Goal: Entertainment & Leisure: Consume media (video, audio)

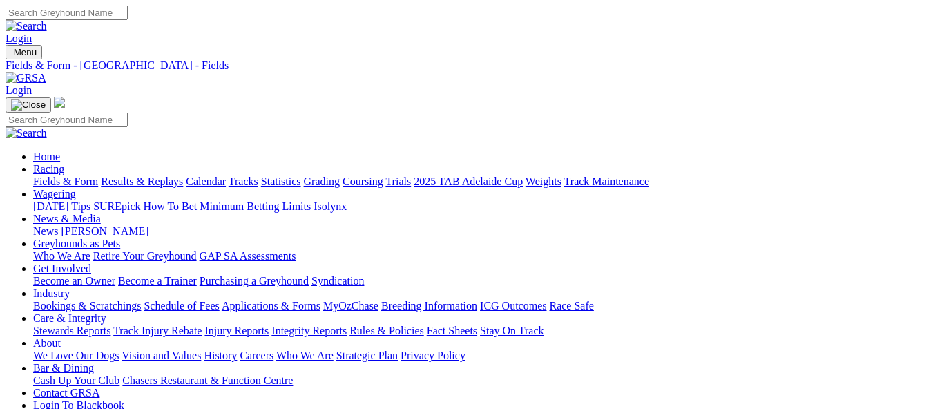
click at [49, 175] on link "Fields & Form" at bounding box center [65, 181] width 65 height 12
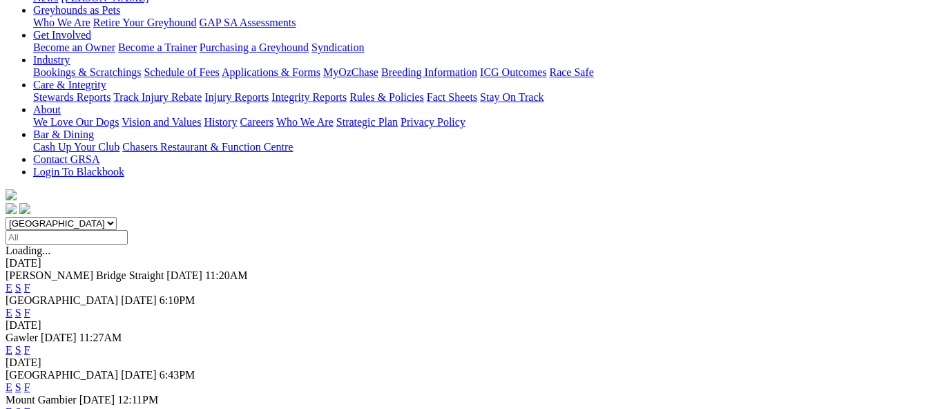
scroll to position [207, 0]
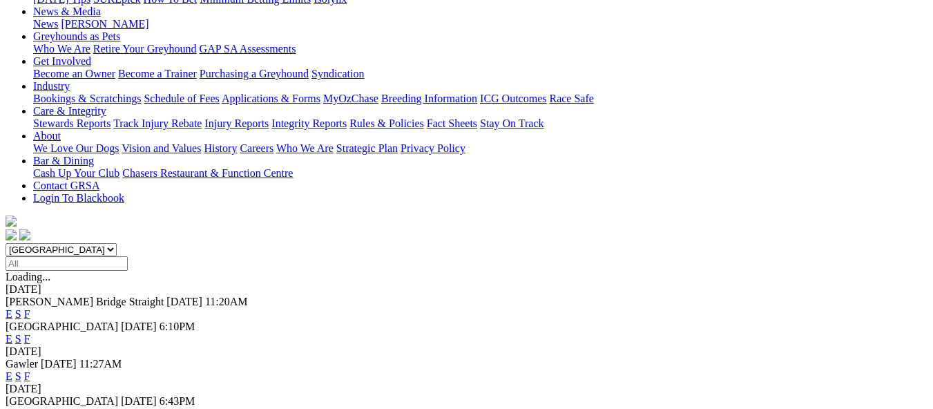
click at [30, 370] on link "F" at bounding box center [27, 376] width 6 height 12
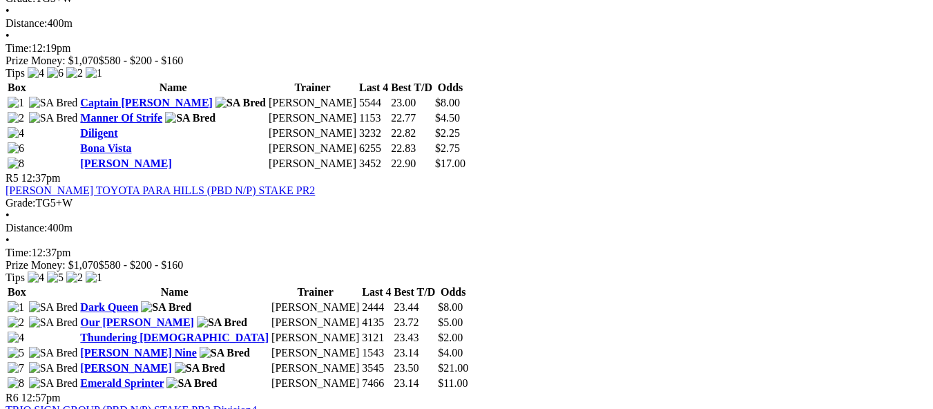
scroll to position [1243, 0]
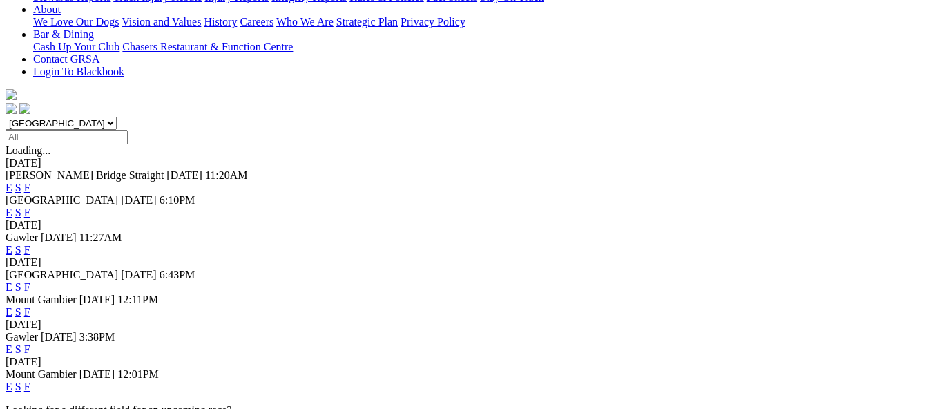
scroll to position [345, 0]
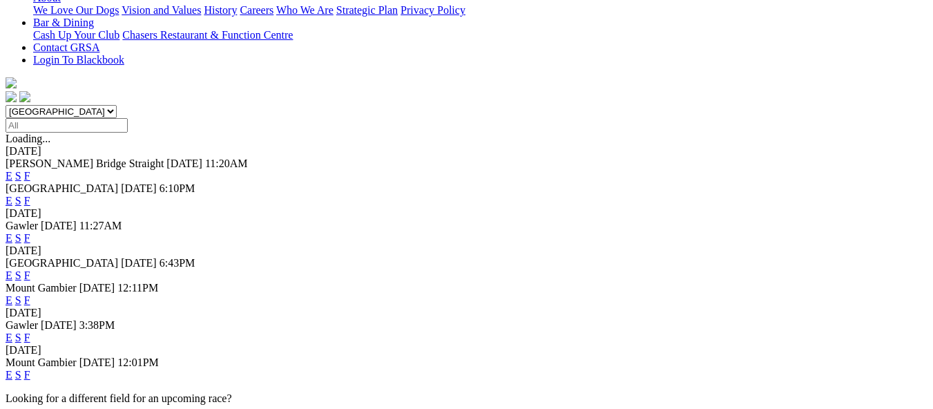
click at [30, 269] on link "F" at bounding box center [27, 275] width 6 height 12
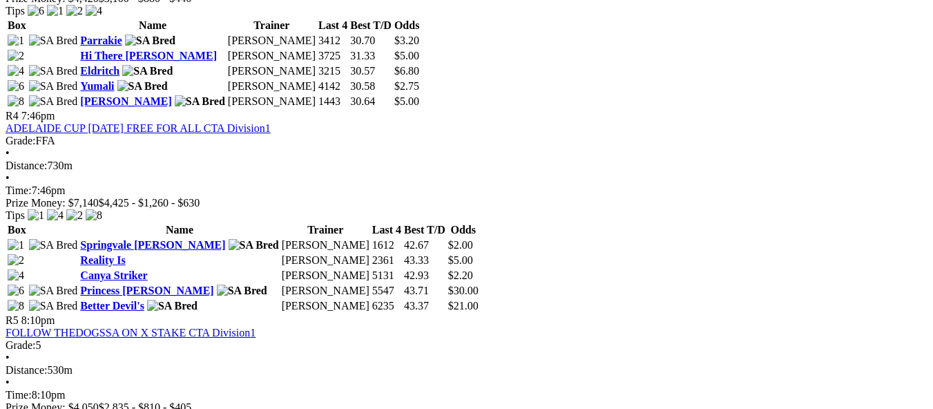
scroll to position [1243, 0]
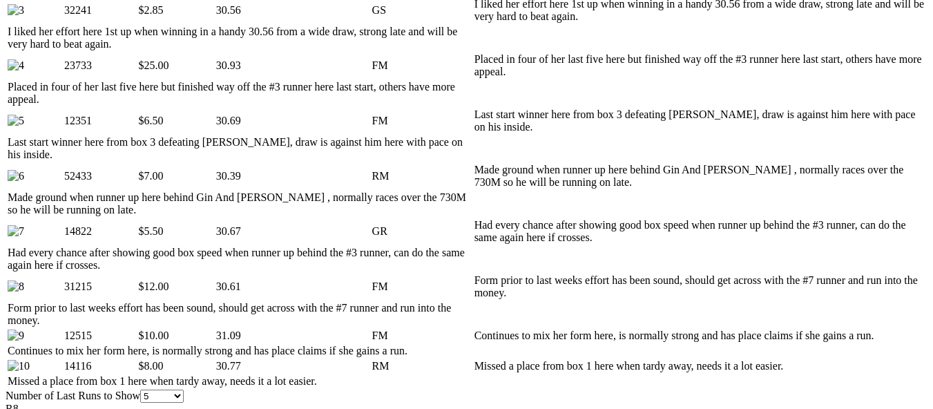
scroll to position [829, 0]
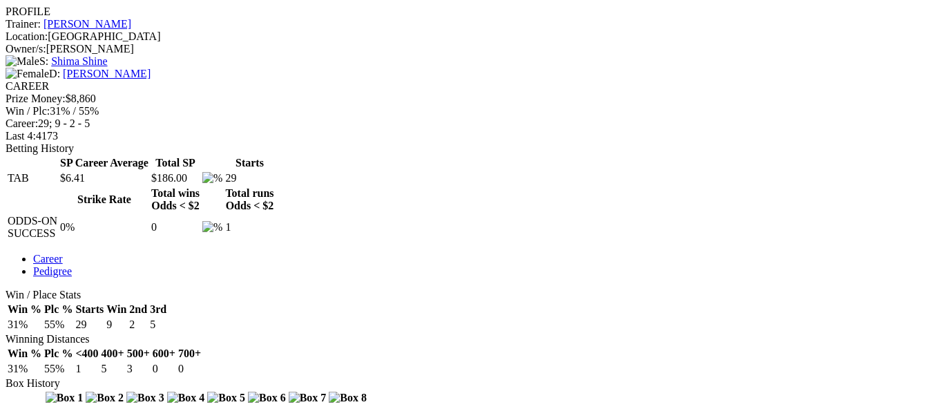
scroll to position [553, 0]
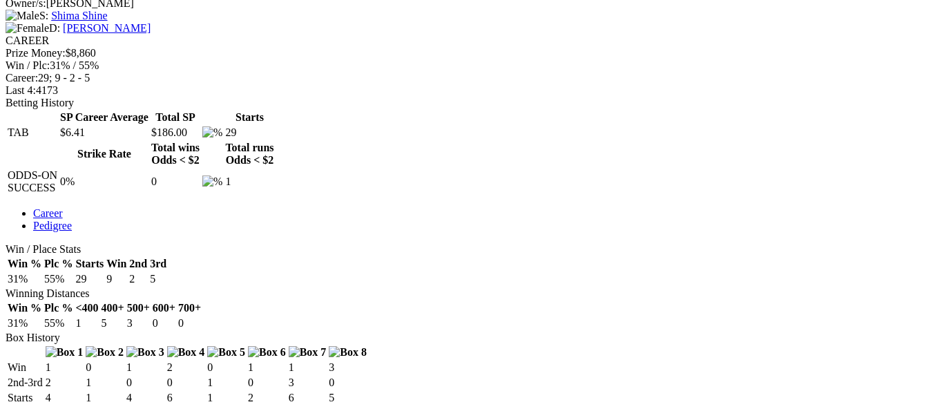
scroll to position [553, 0]
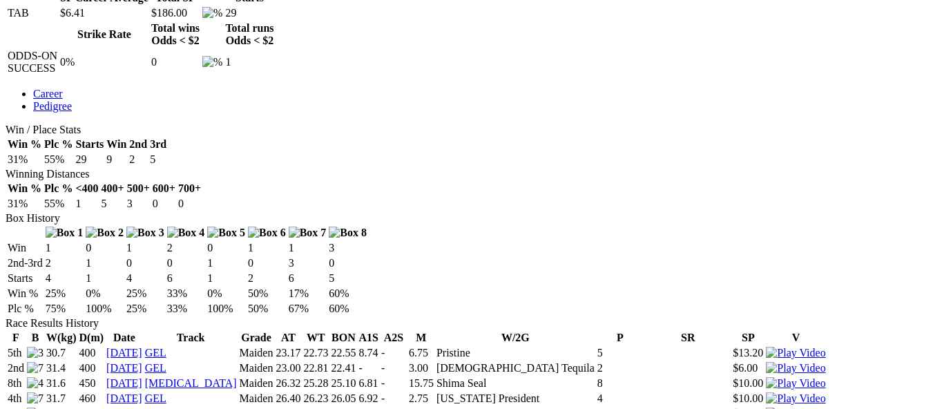
scroll to position [760, 0]
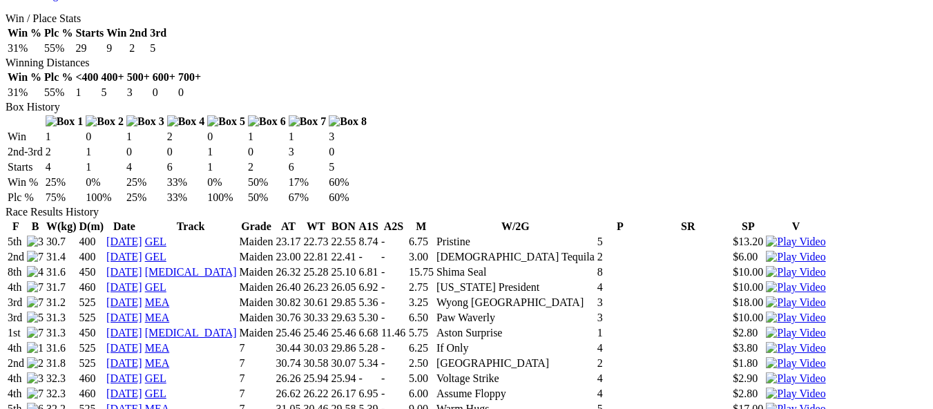
scroll to position [829, 0]
